Goal: Find specific page/section: Find specific page/section

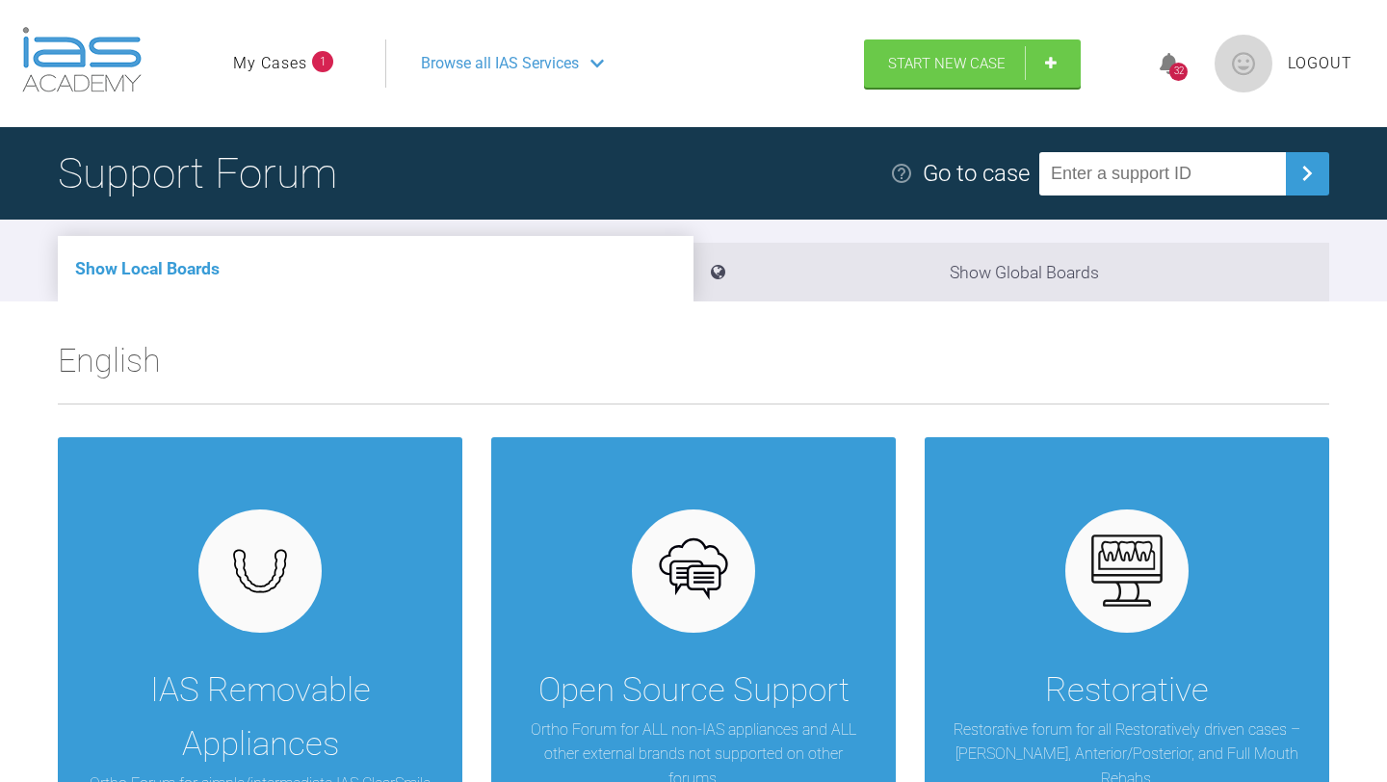
click at [301, 61] on link "My Cases" at bounding box center [270, 63] width 74 height 25
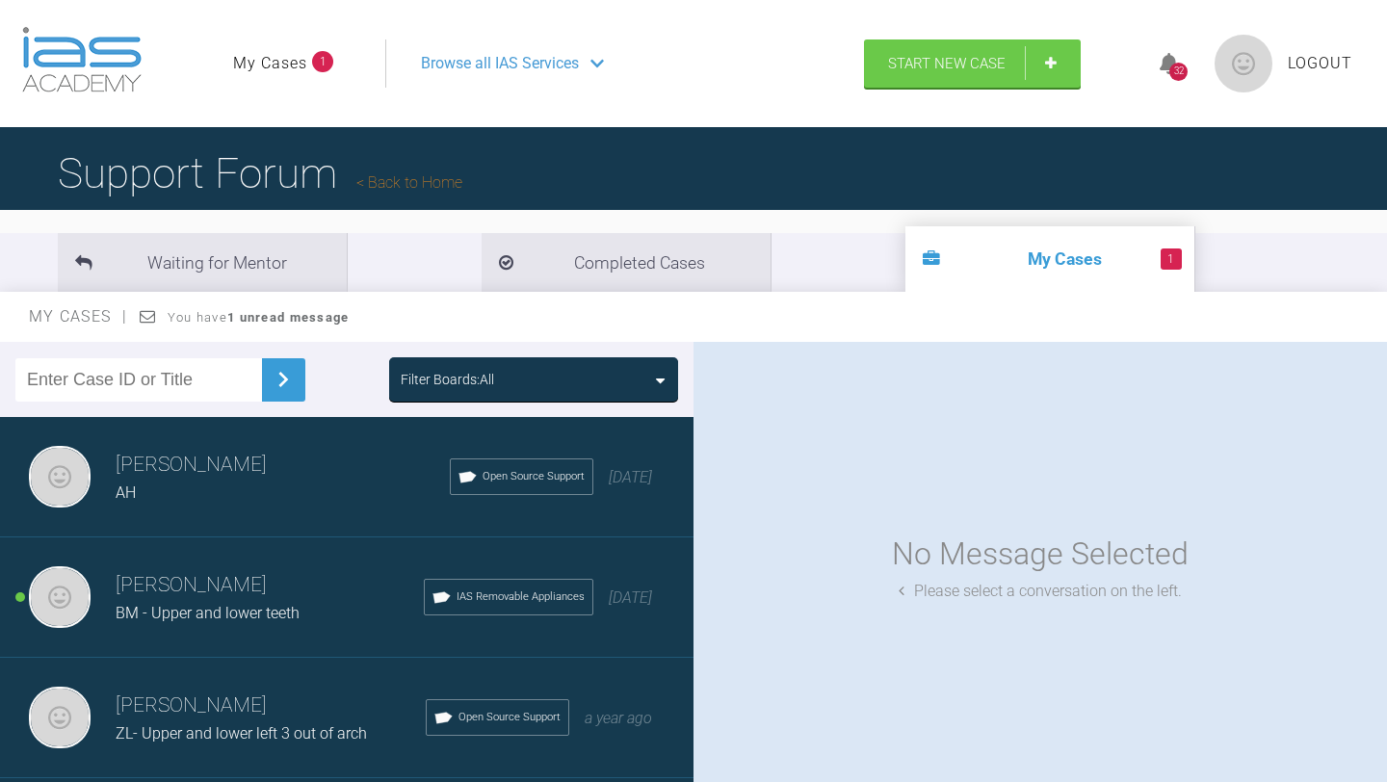
click at [287, 613] on span "BM - Upper and lower teeth" at bounding box center [208, 613] width 184 height 18
